Goal: Transaction & Acquisition: Download file/media

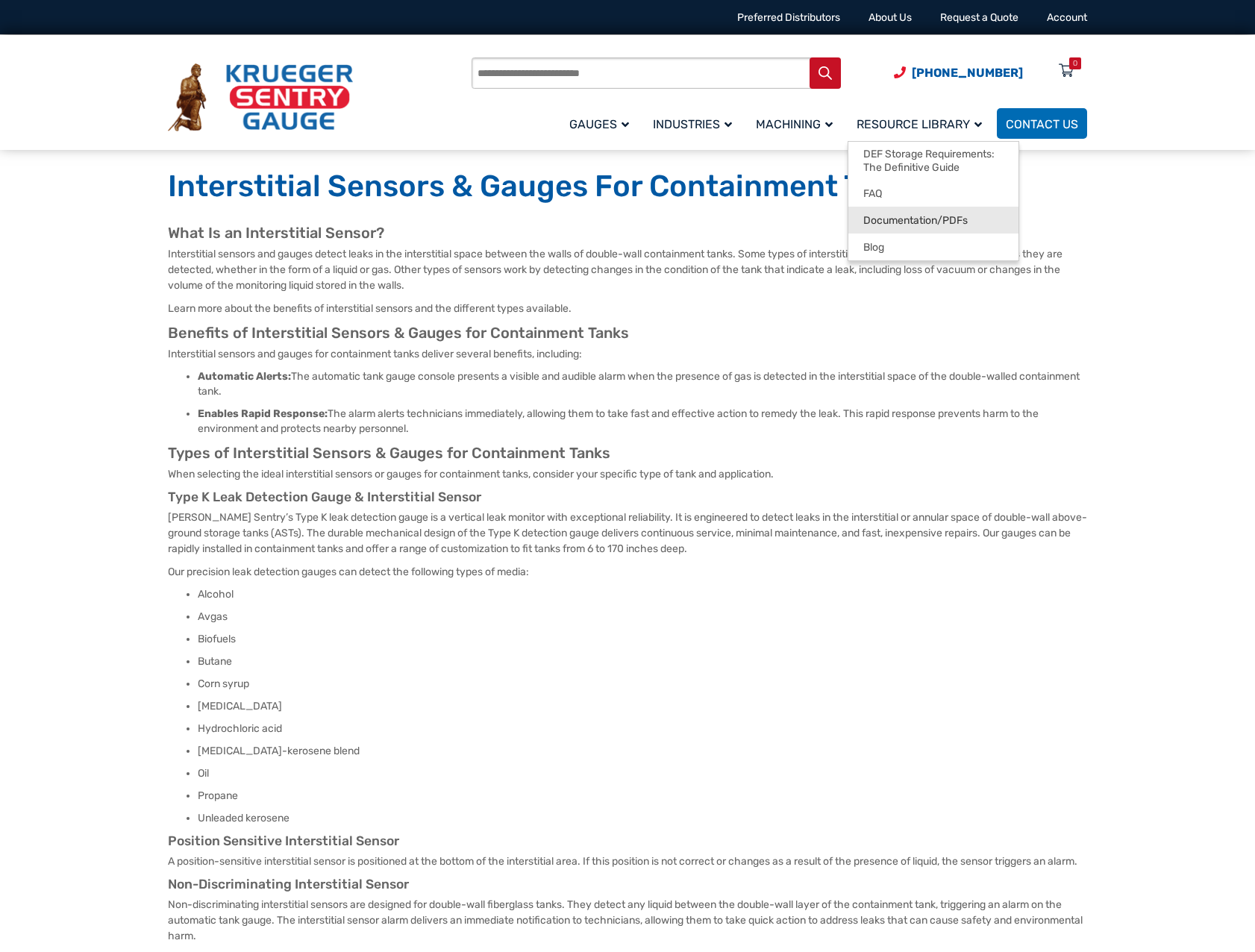
click at [916, 221] on span "Documentation/PDFs" at bounding box center [915, 220] width 105 height 13
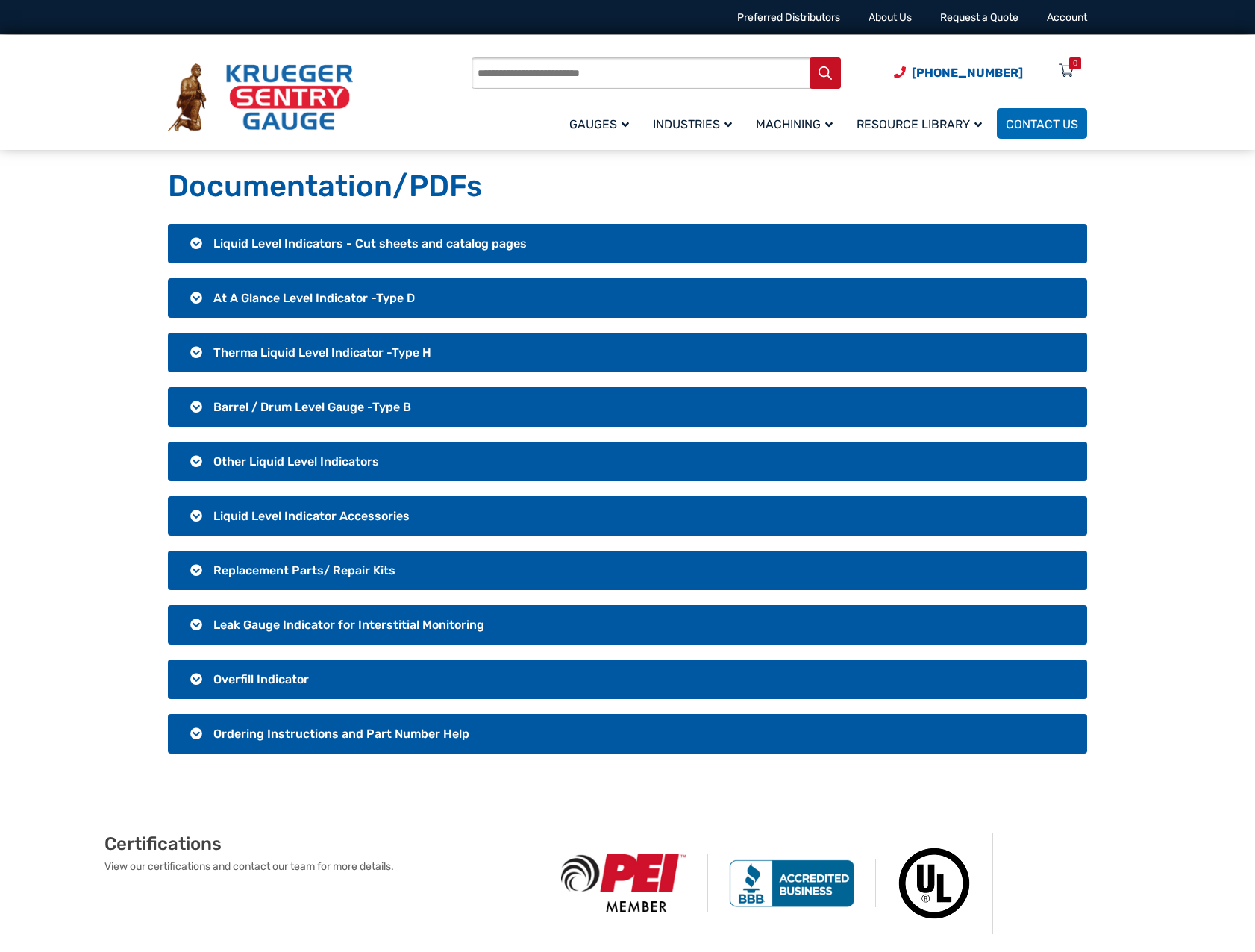
click at [324, 622] on span "Leak Gauge Indicator for Interstitial Monitoring" at bounding box center [349, 625] width 271 height 14
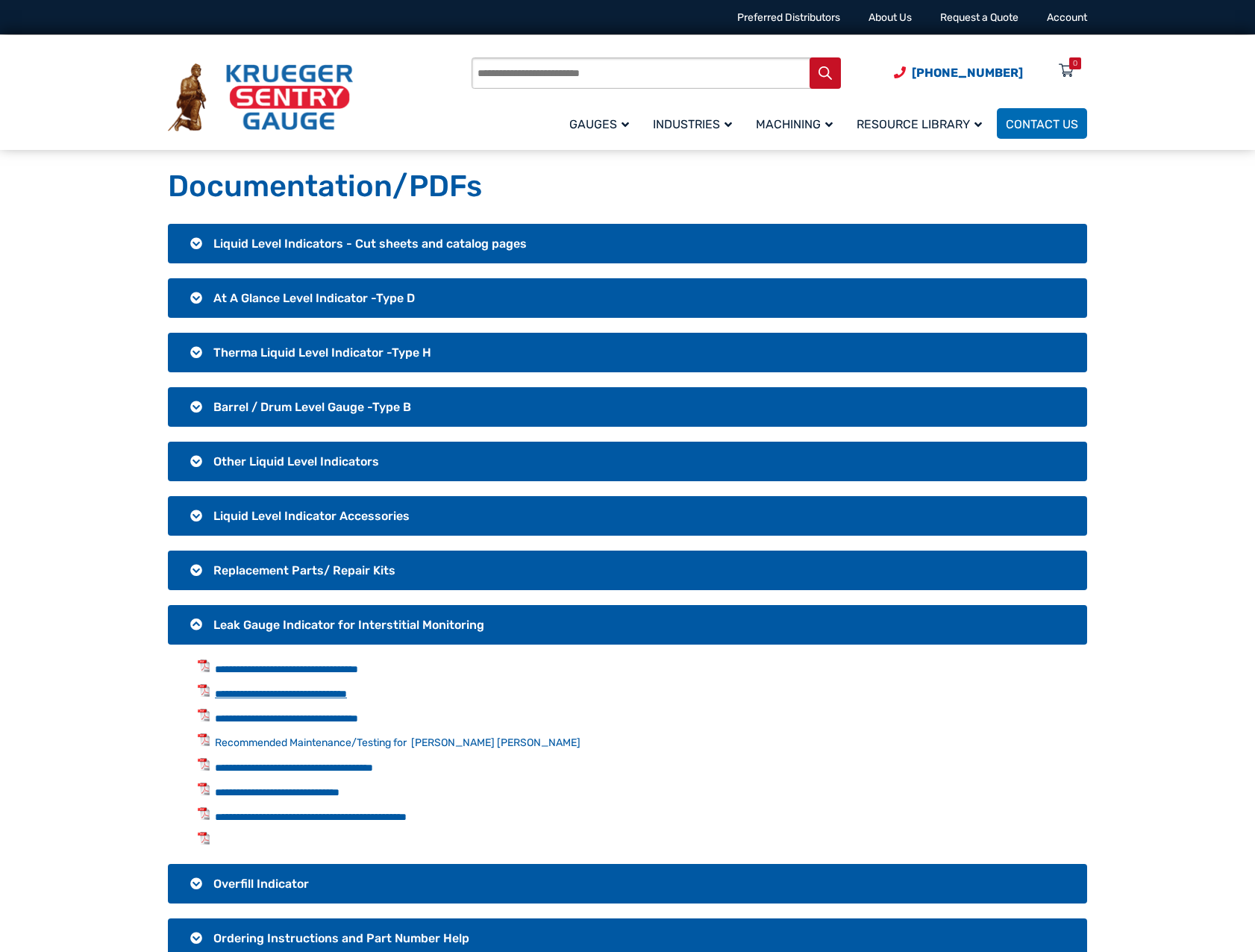
click at [322, 691] on link "**********" at bounding box center [281, 694] width 133 height 10
